Goal: Task Accomplishment & Management: Manage account settings

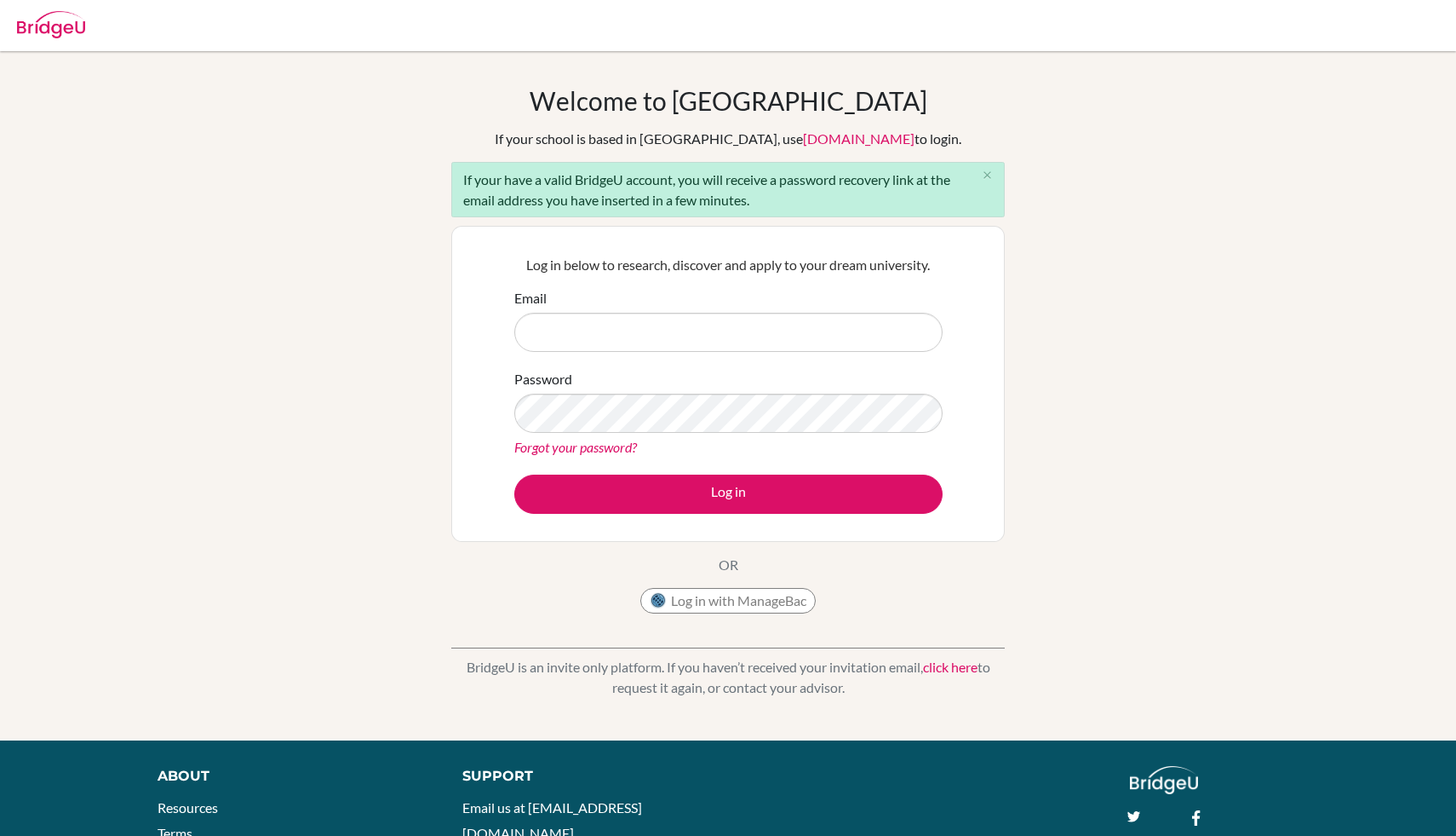
type input "sardaa@stpaulsschool.org.uk"
click at [590, 444] on link "Forgot your password?" at bounding box center [575, 447] width 123 height 16
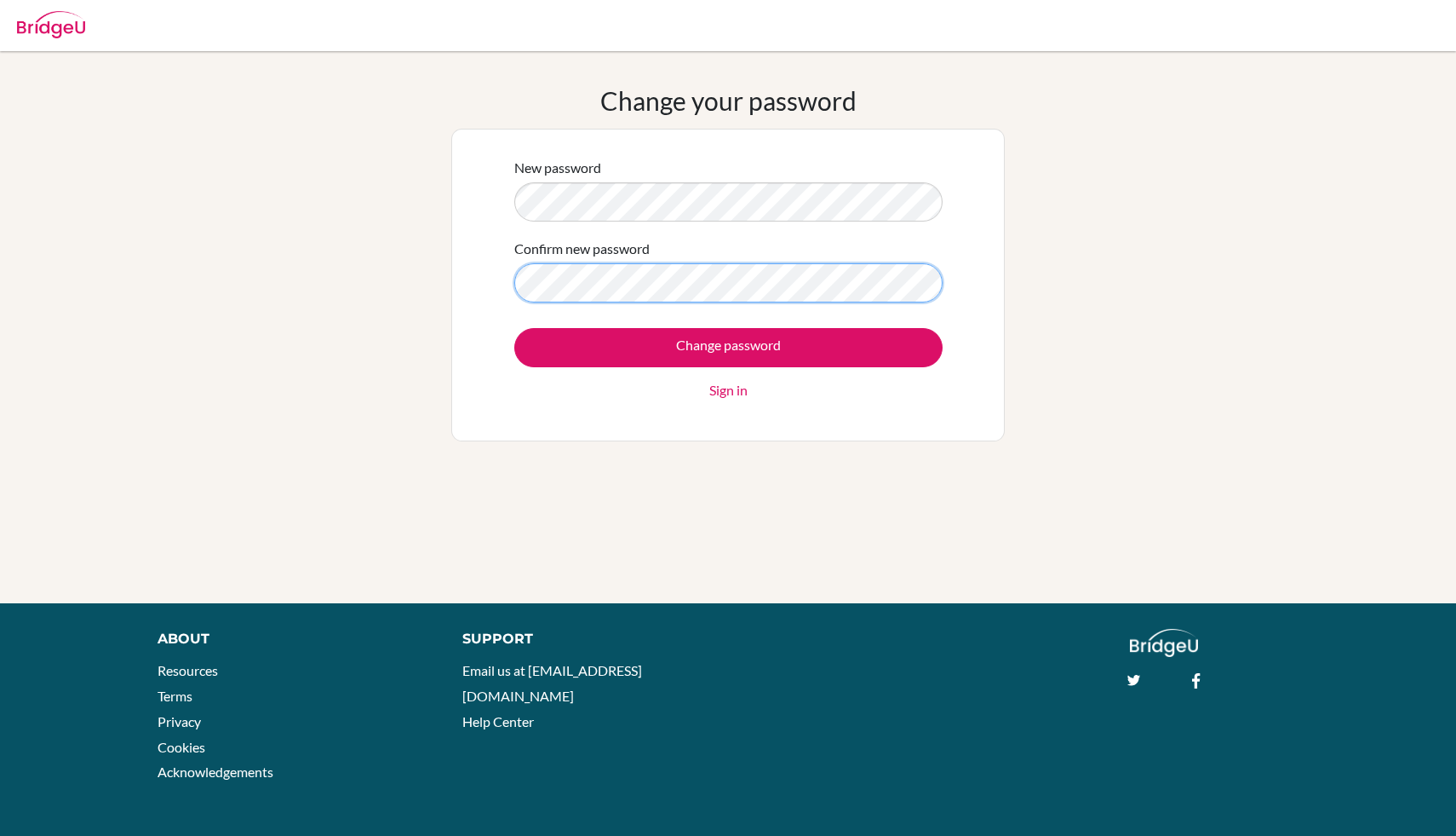
click at [514, 328] on input "Change password" at bounding box center [728, 348] width 428 height 39
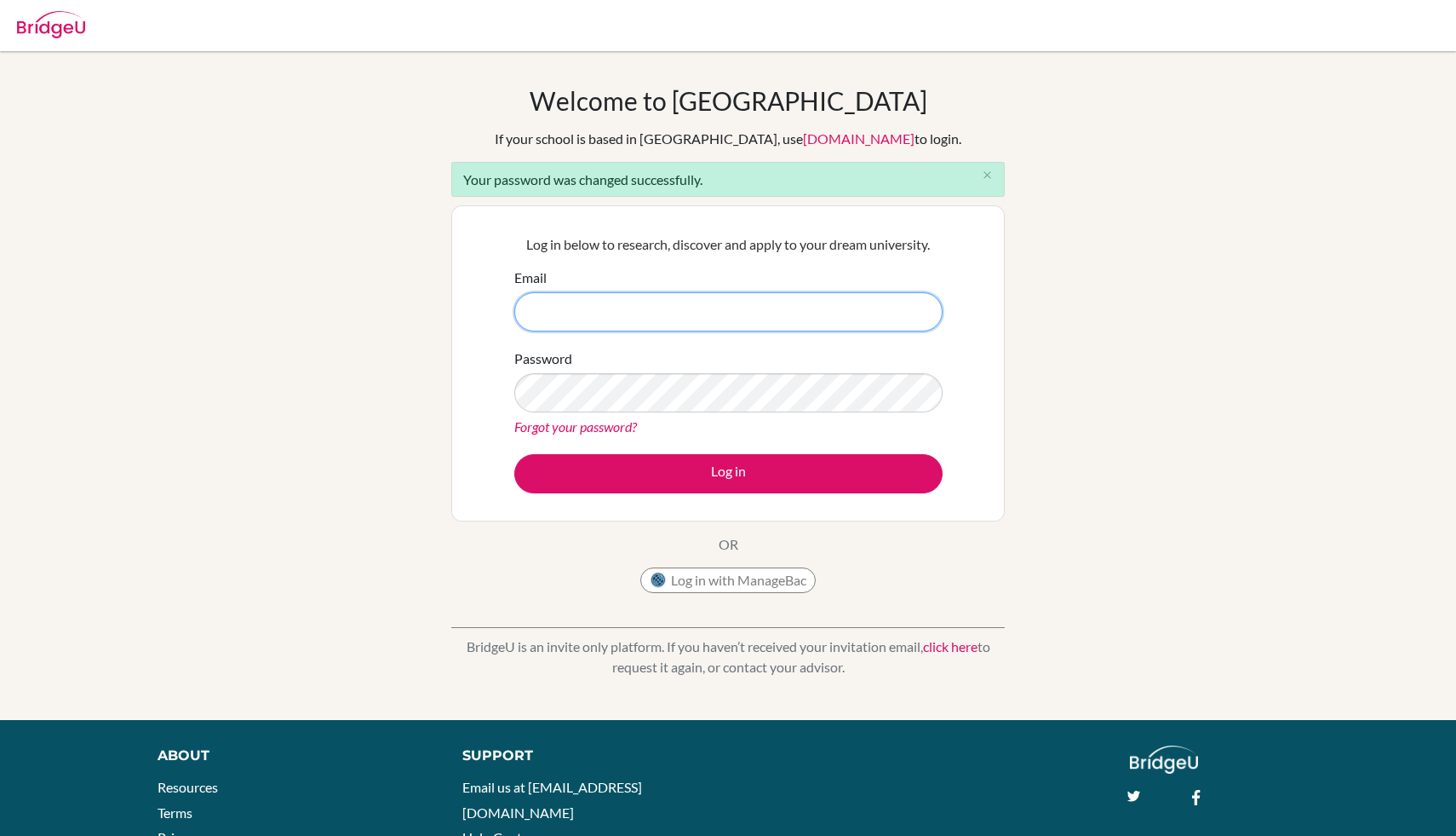
type input "sardaa@stpaulsschool.org.uk"
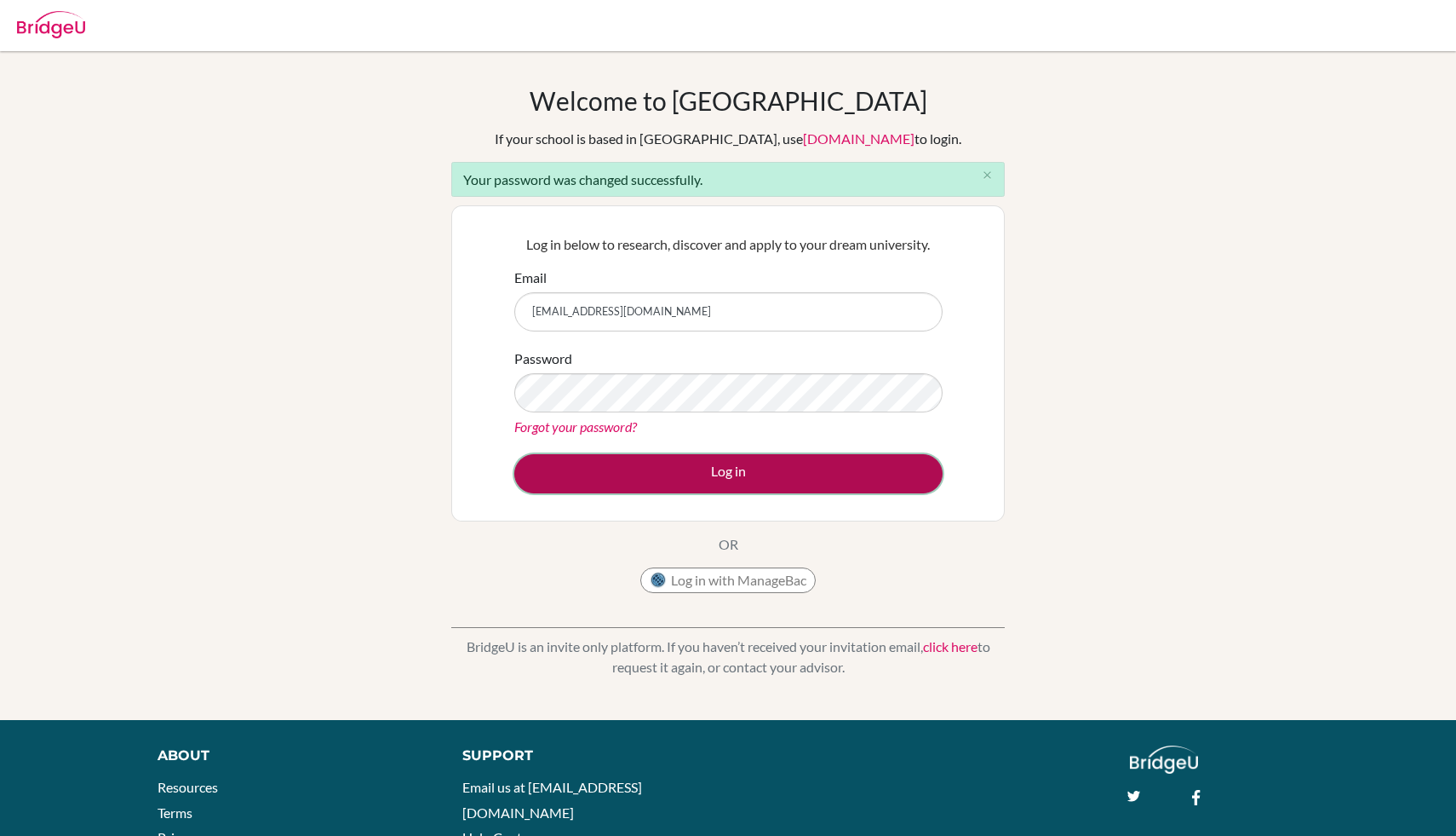
click at [674, 466] on button "Log in" at bounding box center [728, 474] width 428 height 39
